Goal: Task Accomplishment & Management: Use online tool/utility

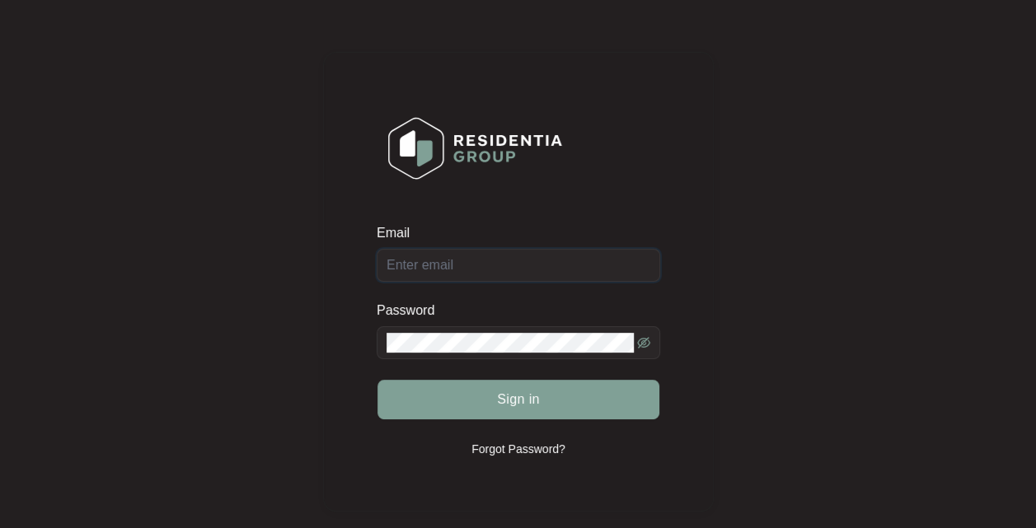
type input "[EMAIL_ADDRESS][DOMAIN_NAME]"
click at [517, 390] on span "Sign in" at bounding box center [518, 400] width 43 height 20
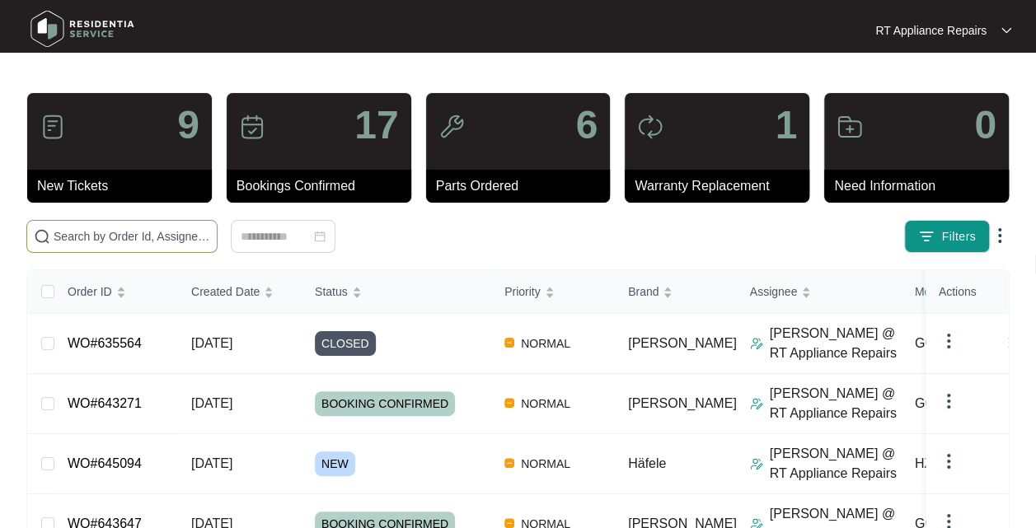
click at [127, 242] on input "text" at bounding box center [132, 236] width 157 height 18
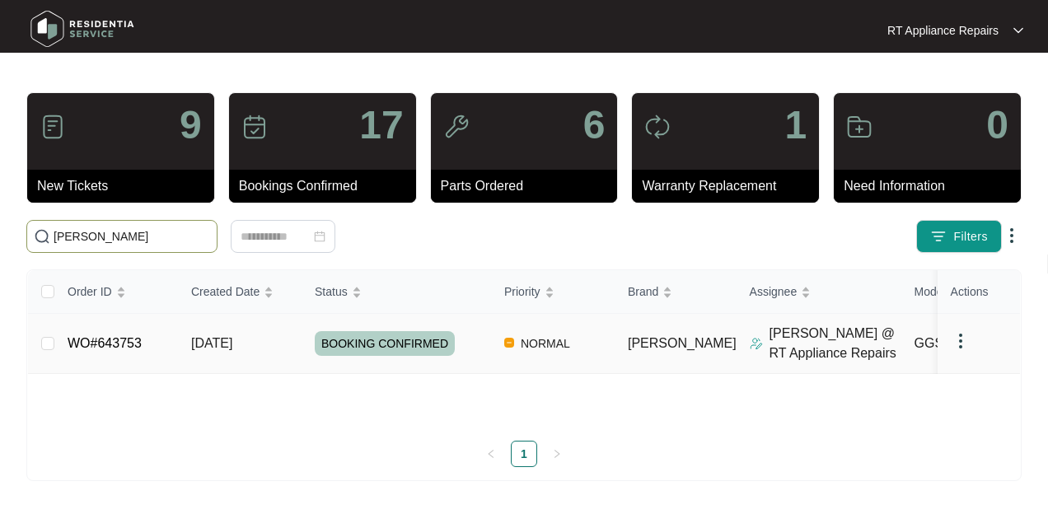
type input "[PERSON_NAME]"
click at [232, 350] on span "[DATE]" at bounding box center [211, 343] width 41 height 14
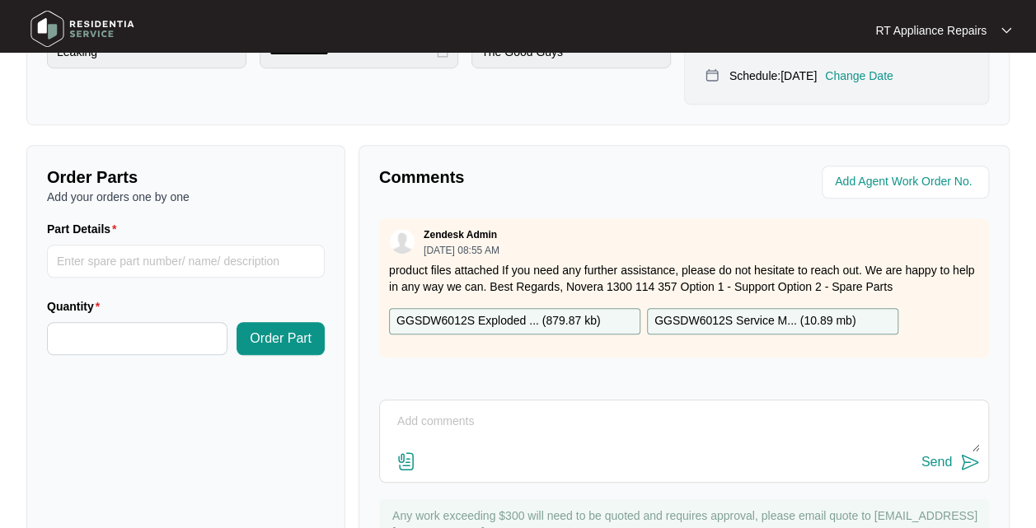
scroll to position [577, 0]
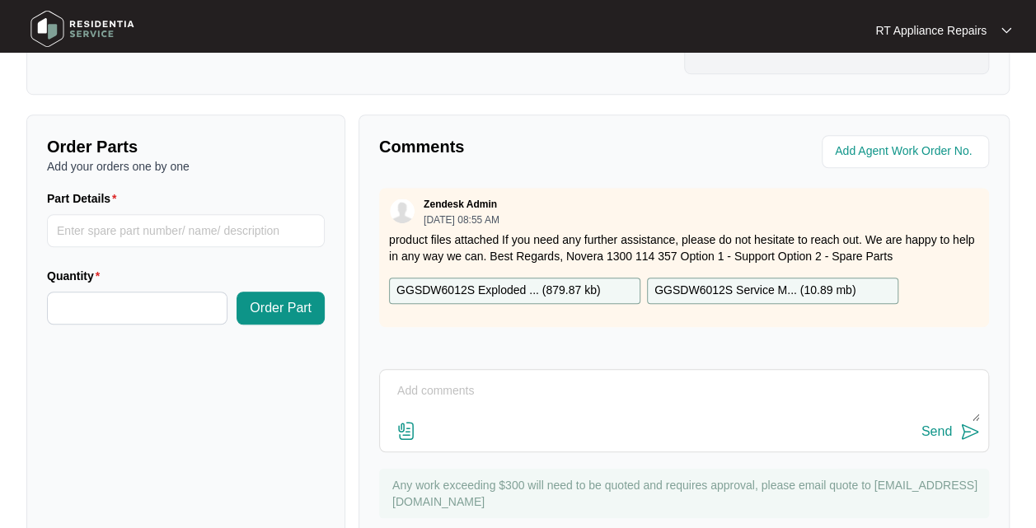
click at [567, 378] on textarea at bounding box center [684, 399] width 592 height 43
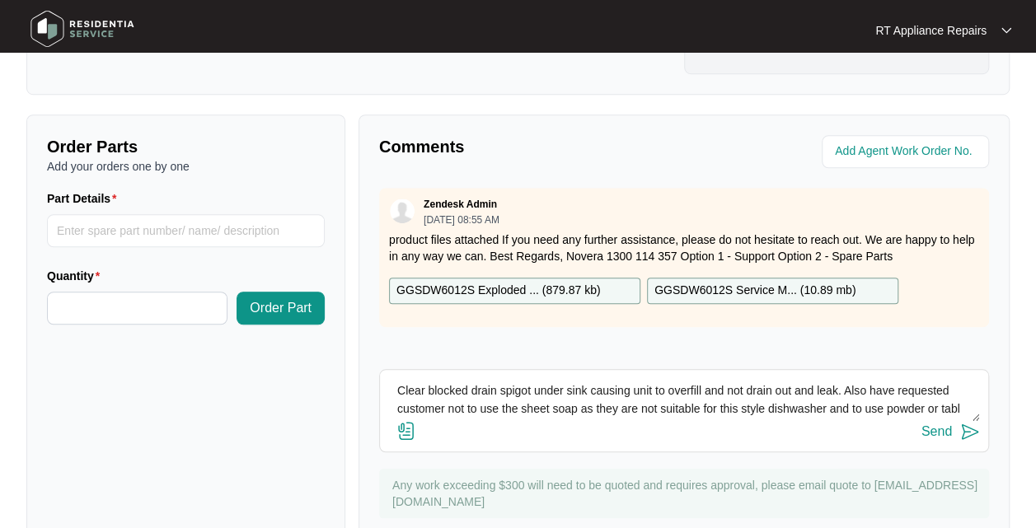
scroll to position [12, 0]
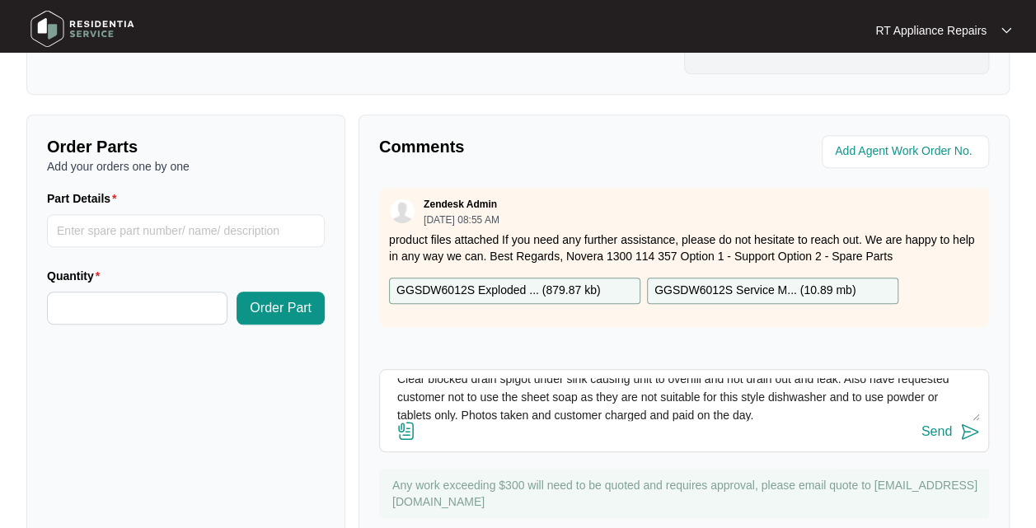
type textarea "Clear blocked drain spigot under sink causing unit to overfill and not drain ou…"
click at [977, 422] on img at bounding box center [970, 432] width 20 height 20
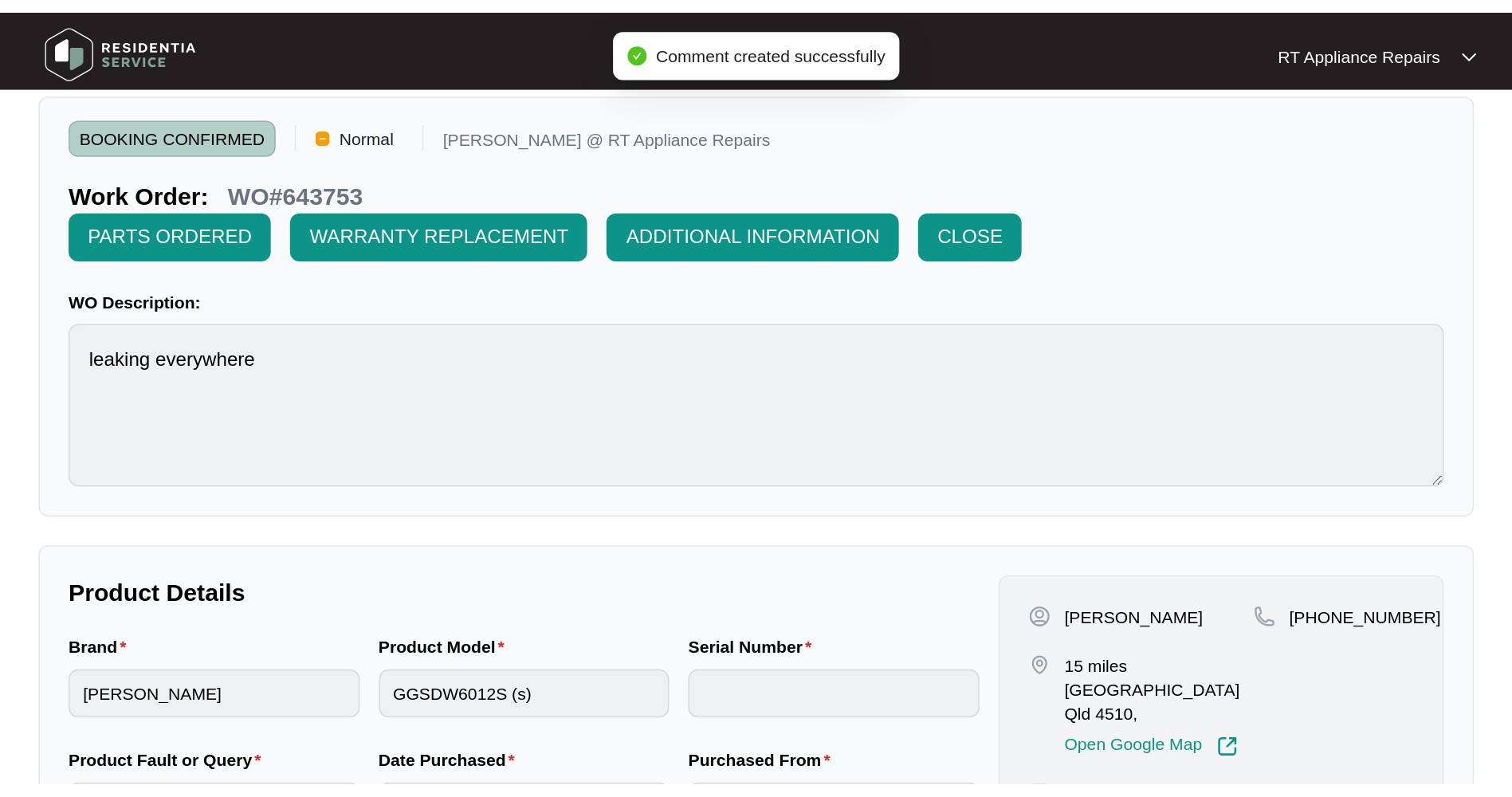
scroll to position [0, 0]
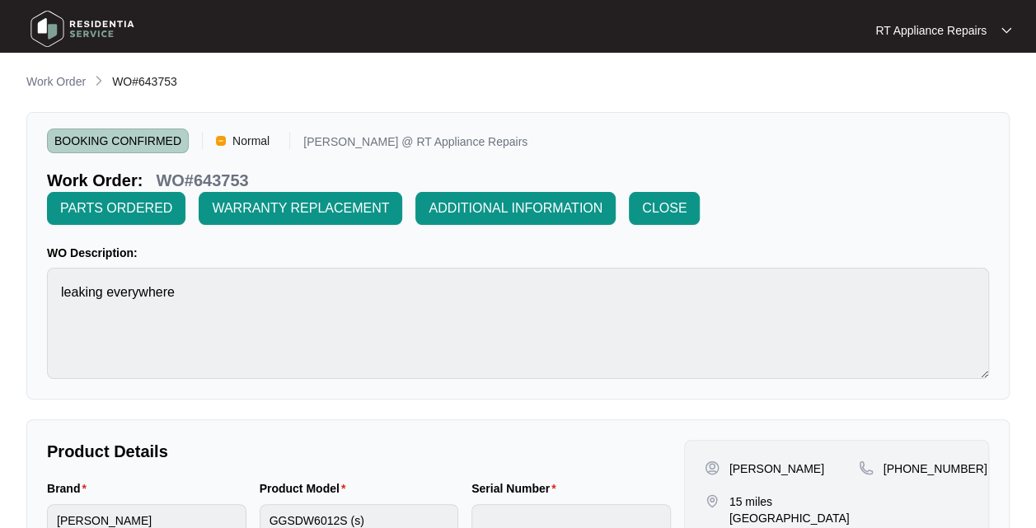
click at [667, 209] on span "CLOSE" at bounding box center [664, 209] width 44 height 20
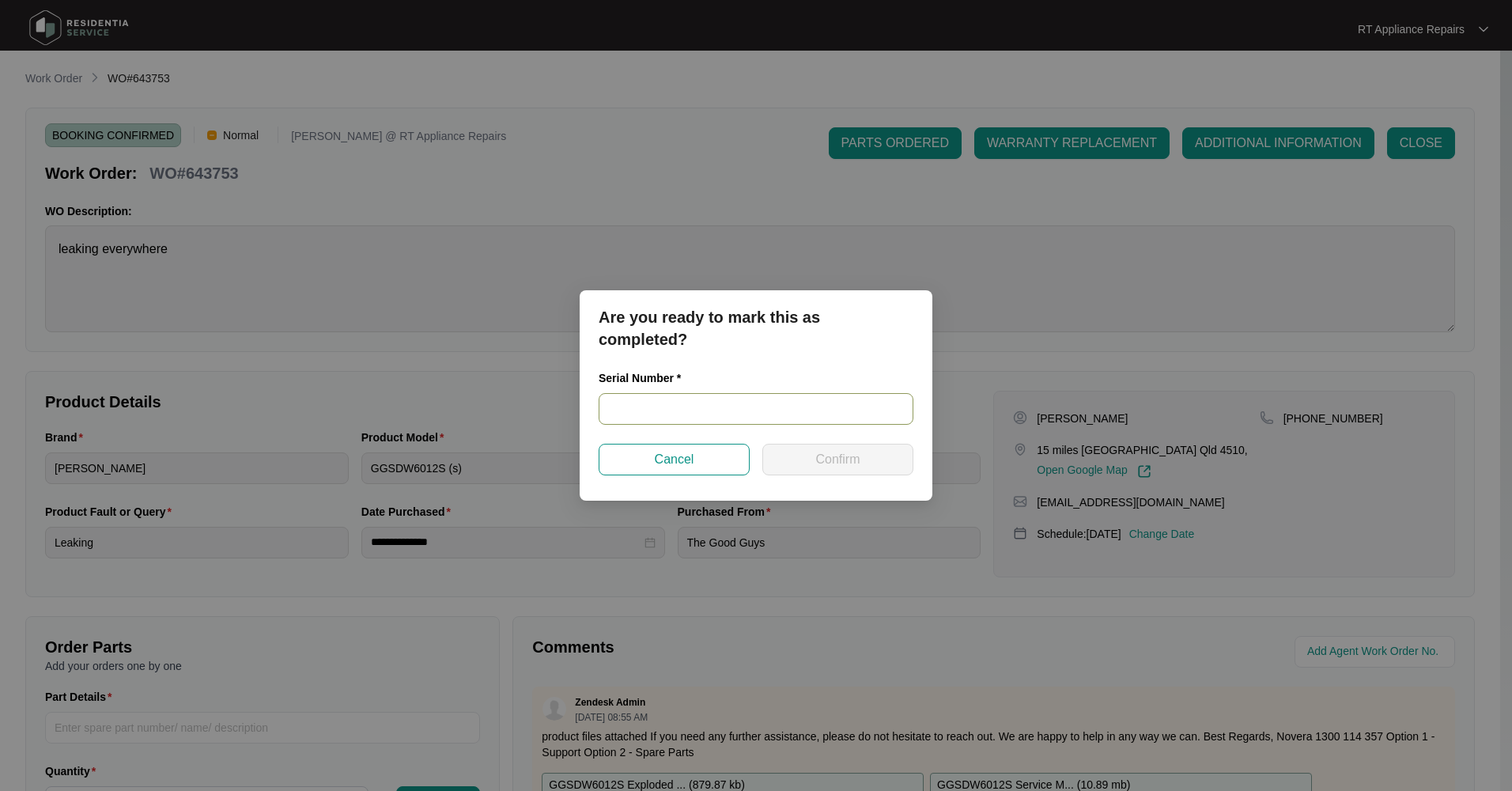
click at [693, 407] on input "text" at bounding box center [756, 409] width 315 height 32
click at [667, 411] on input "2403" at bounding box center [756, 409] width 315 height 32
drag, startPoint x: 769, startPoint y: 412, endPoint x: 599, endPoint y: 404, distance: 170.2
click at [599, 406] on input "24034274020200011" at bounding box center [756, 409] width 315 height 32
type input "24034274020200011"
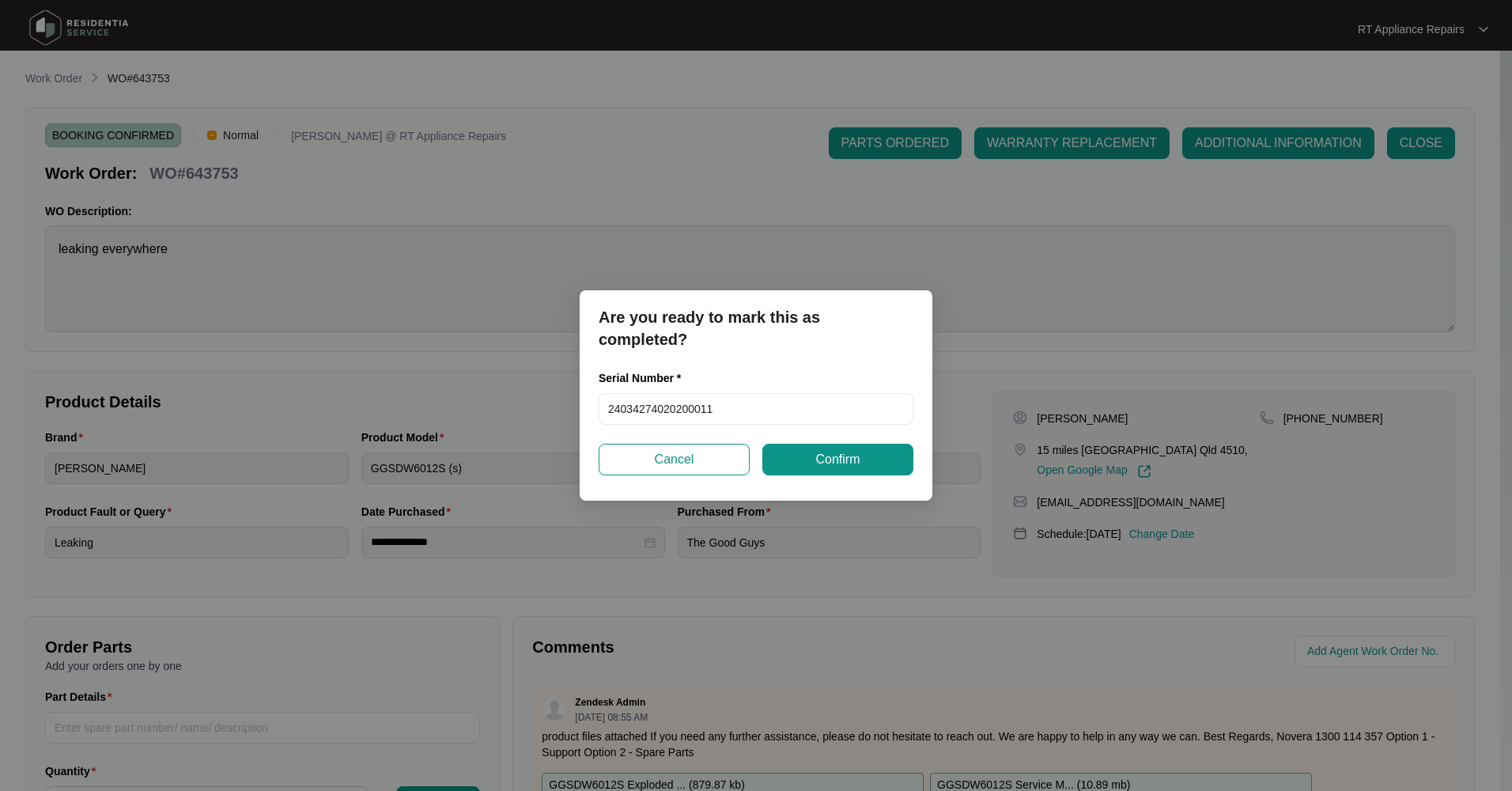
click at [789, 452] on button "Confirm" at bounding box center [837, 459] width 151 height 32
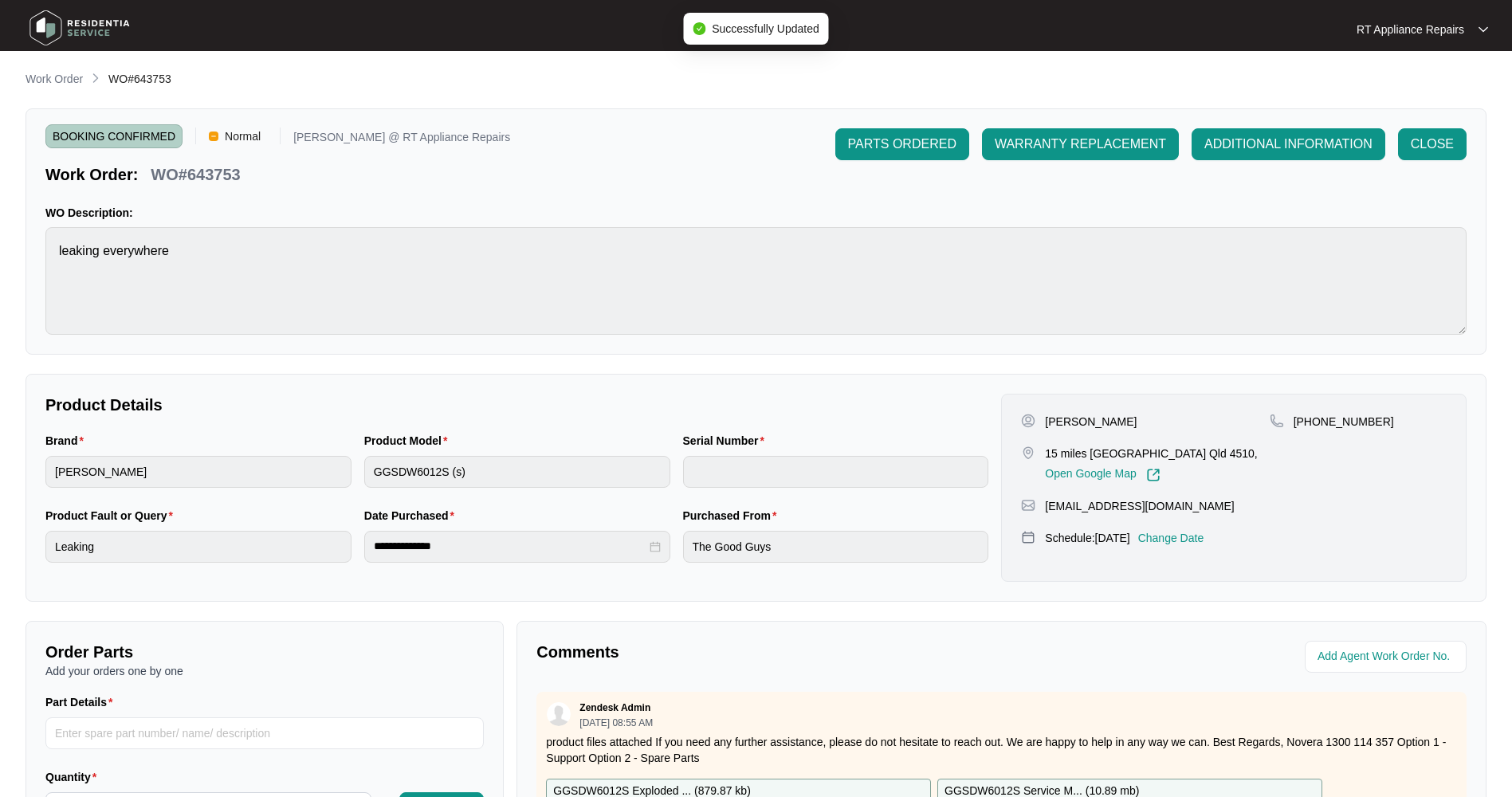
type input "24034274020200011"
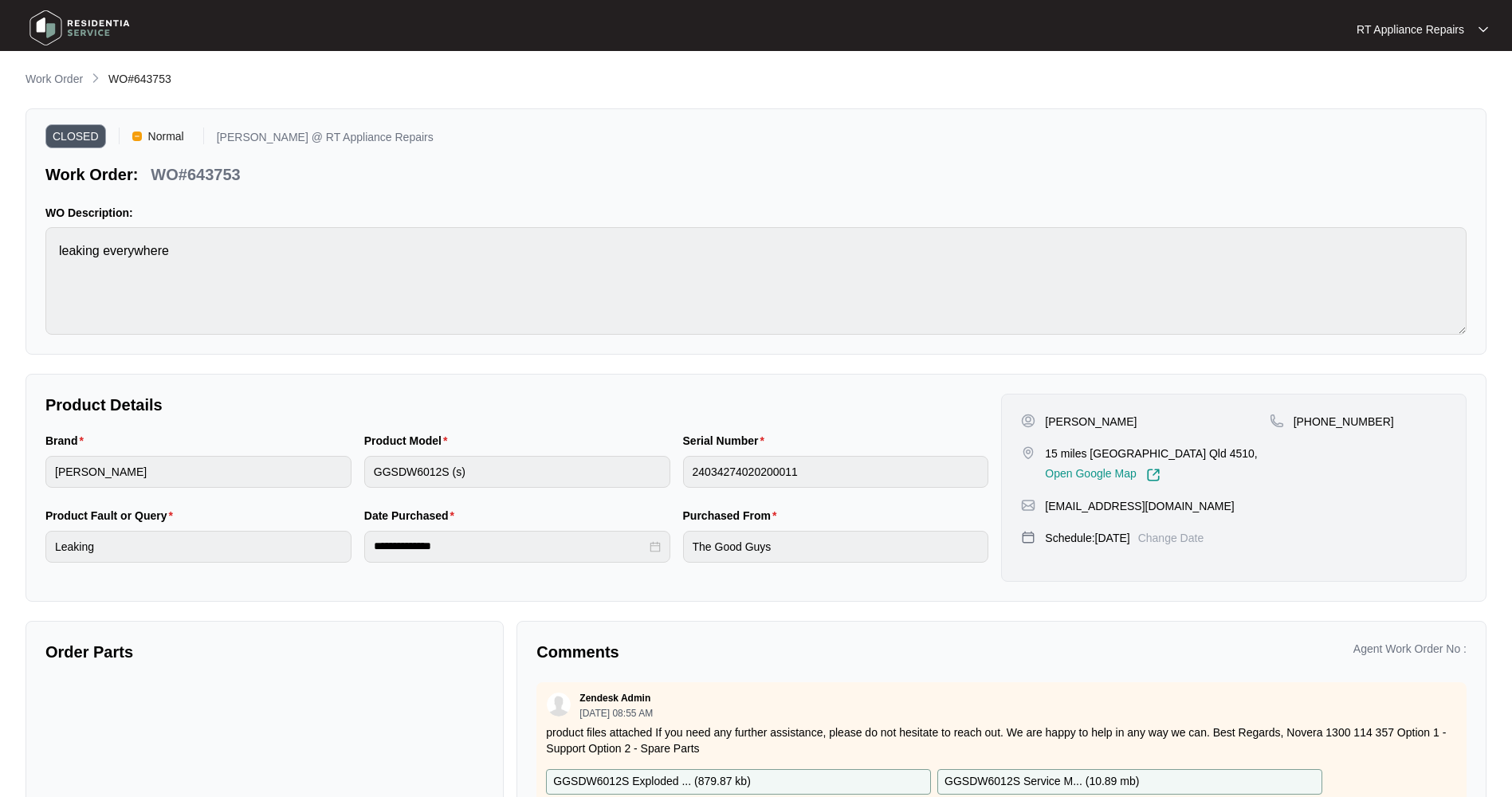
click at [1001, 25] on p "RT Appliance Repairs" at bounding box center [1409, 29] width 107 height 15
click at [1001, 86] on p "Log Out" at bounding box center [1435, 84] width 80 height 15
